Goal: Use online tool/utility: Utilize a website feature to perform a specific function

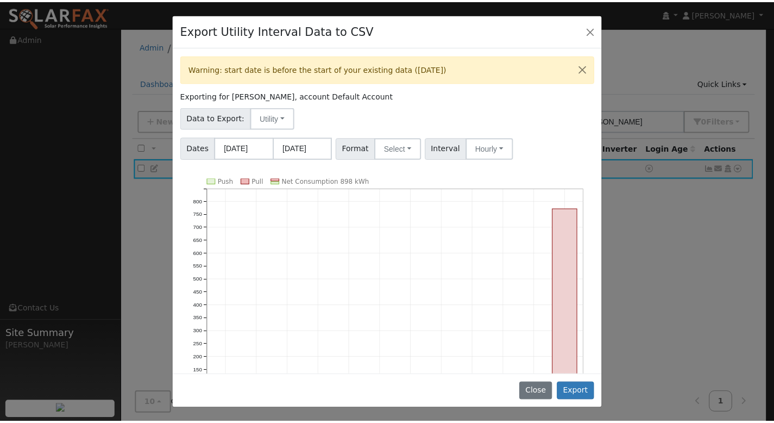
scroll to position [68, 0]
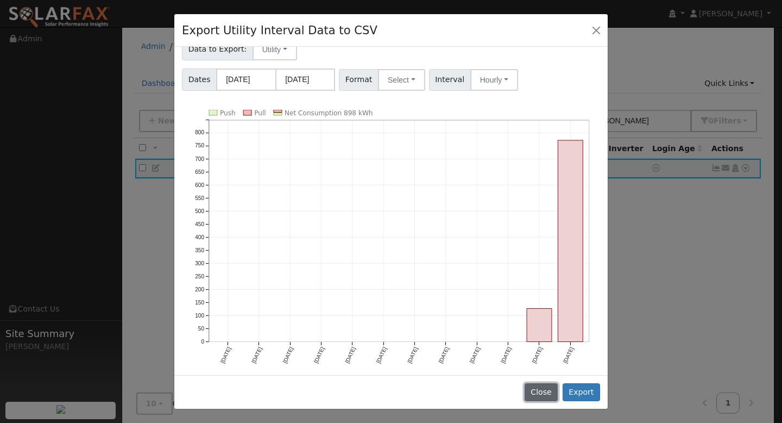
click at [551, 385] on button "Close" at bounding box center [541, 392] width 33 height 18
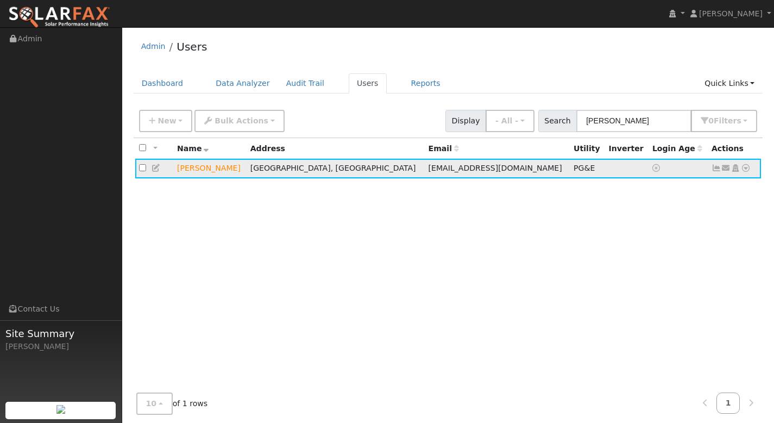
click at [745, 170] on icon at bounding box center [746, 168] width 10 height 8
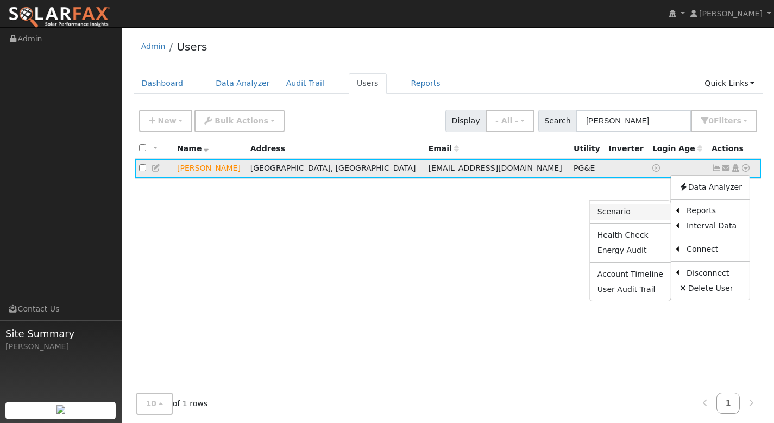
click at [642, 216] on link "Scenario" at bounding box center [630, 211] width 81 height 15
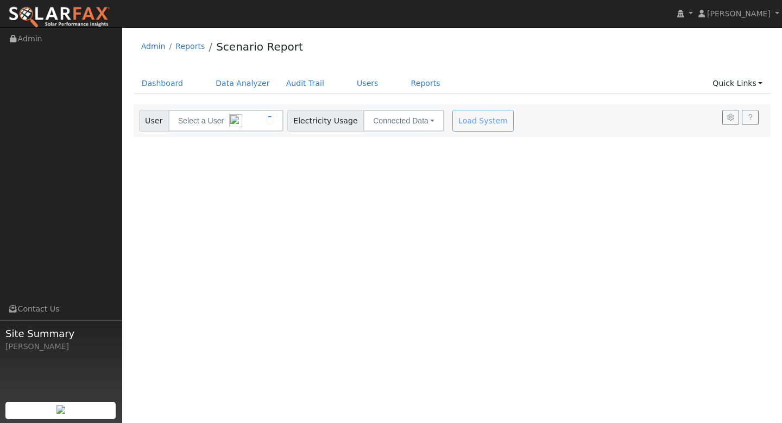
type input "[PERSON_NAME]"
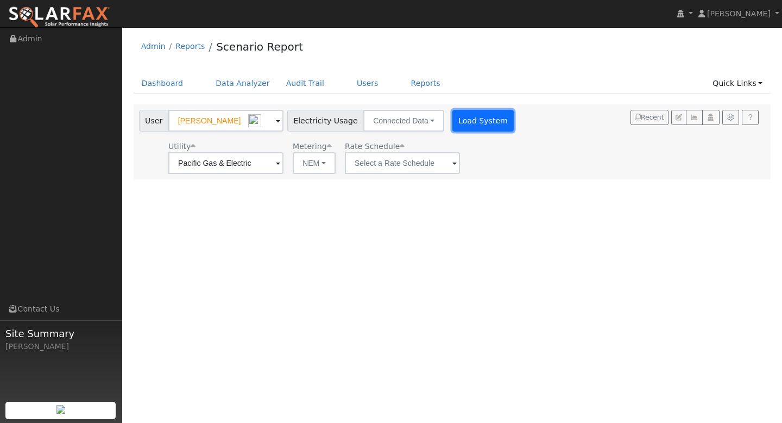
click at [453, 122] on button "Load System" at bounding box center [484, 121] width 62 height 22
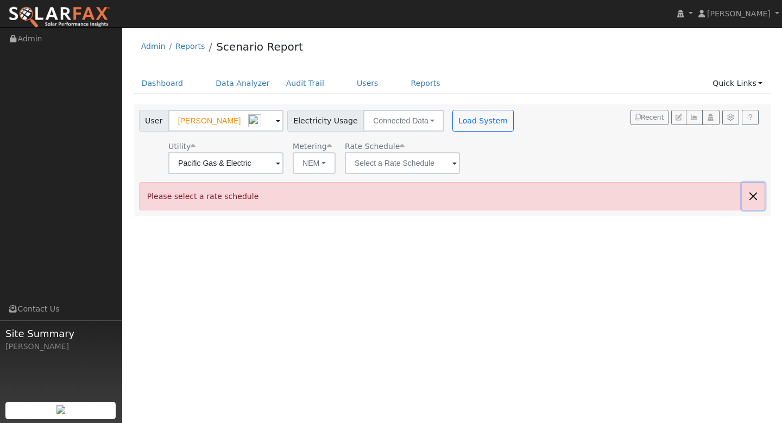
click at [758, 193] on button "button" at bounding box center [753, 196] width 23 height 27
